Goal: Information Seeking & Learning: Learn about a topic

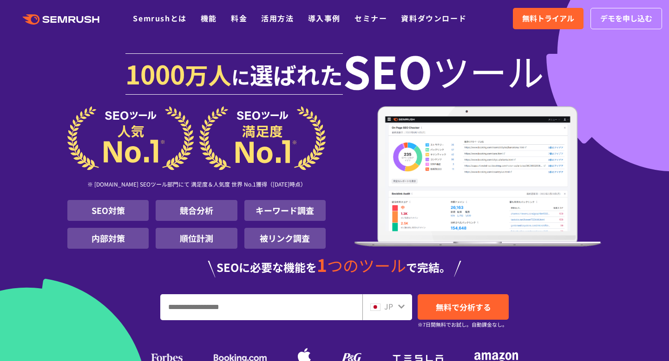
click at [203, 309] on input "URL、キーワードを入力してください" at bounding box center [261, 307] width 201 height 25
paste input "**********"
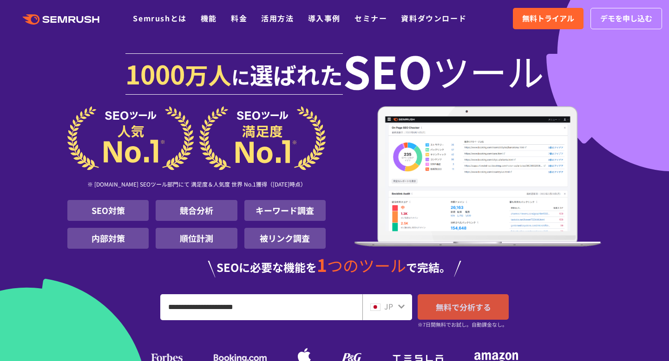
type input "**********"
click at [455, 314] on link "無料で分析する" at bounding box center [463, 308] width 91 height 26
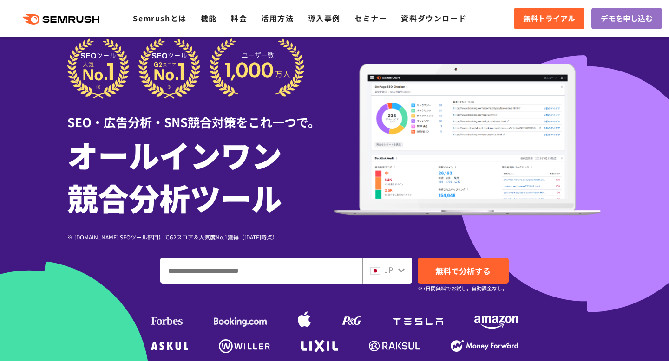
scroll to position [26, 0]
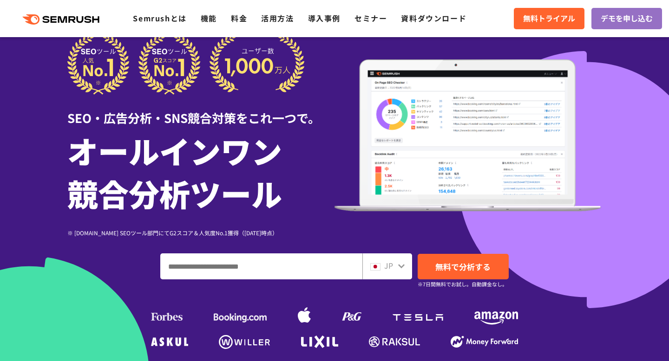
click at [244, 26] on div ".cls {fill: #FF642D;} .cls {fill: #FF642D;} Semrushとは 機能 料金 活用方法 導入事例 セミナー 資料ダウ…" at bounding box center [334, 19] width 669 height 28
click at [242, 24] on div ".cls {fill: #FF642D;} .cls {fill: #FF642D;} Semrushとは 機能 料金 活用方法 導入事例 セミナー 資料ダウ…" at bounding box center [240, 19] width 480 height 12
click at [240, 20] on link "料金" at bounding box center [239, 18] width 16 height 11
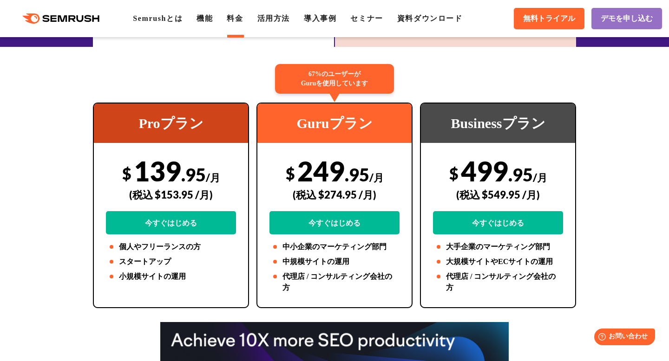
scroll to position [65, 0]
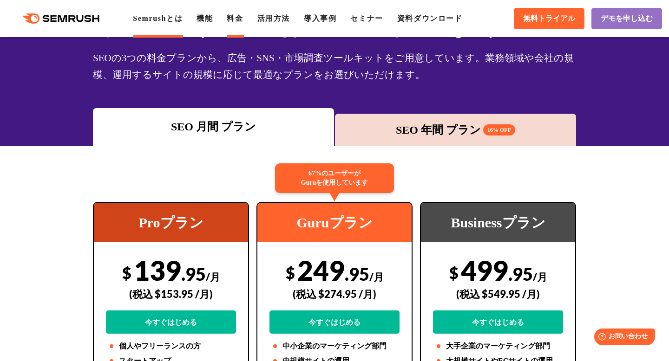
click at [164, 20] on link "Semrushとは" at bounding box center [158, 18] width 50 height 8
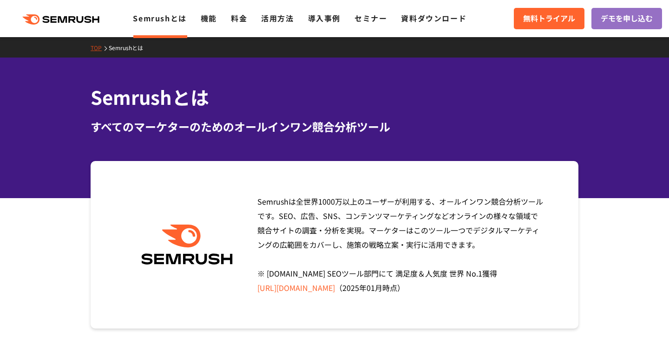
click at [157, 102] on h1 "Semrushとは" at bounding box center [335, 97] width 488 height 27
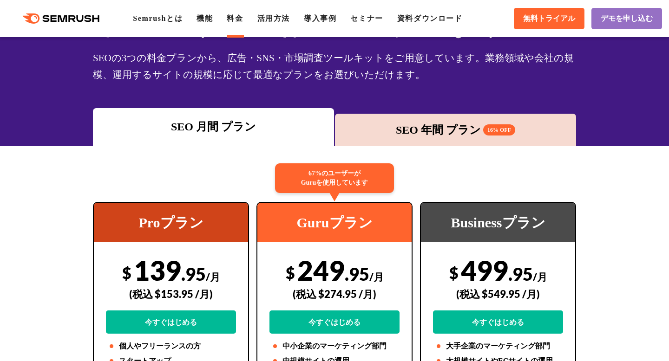
click at [412, 134] on div "SEO 年間 プラン 16% OFF" at bounding box center [456, 130] width 232 height 17
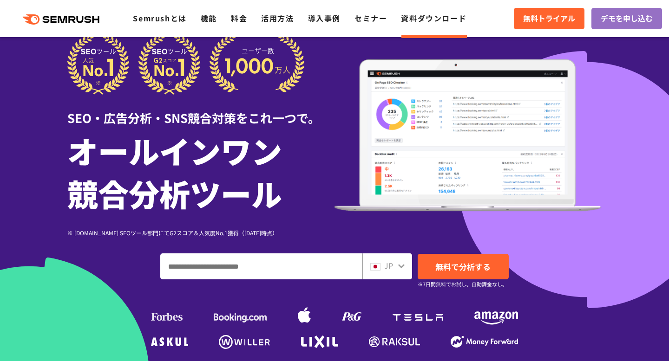
click at [424, 18] on link "資料ダウンロード" at bounding box center [434, 18] width 66 height 11
